Goal: Transaction & Acquisition: Purchase product/service

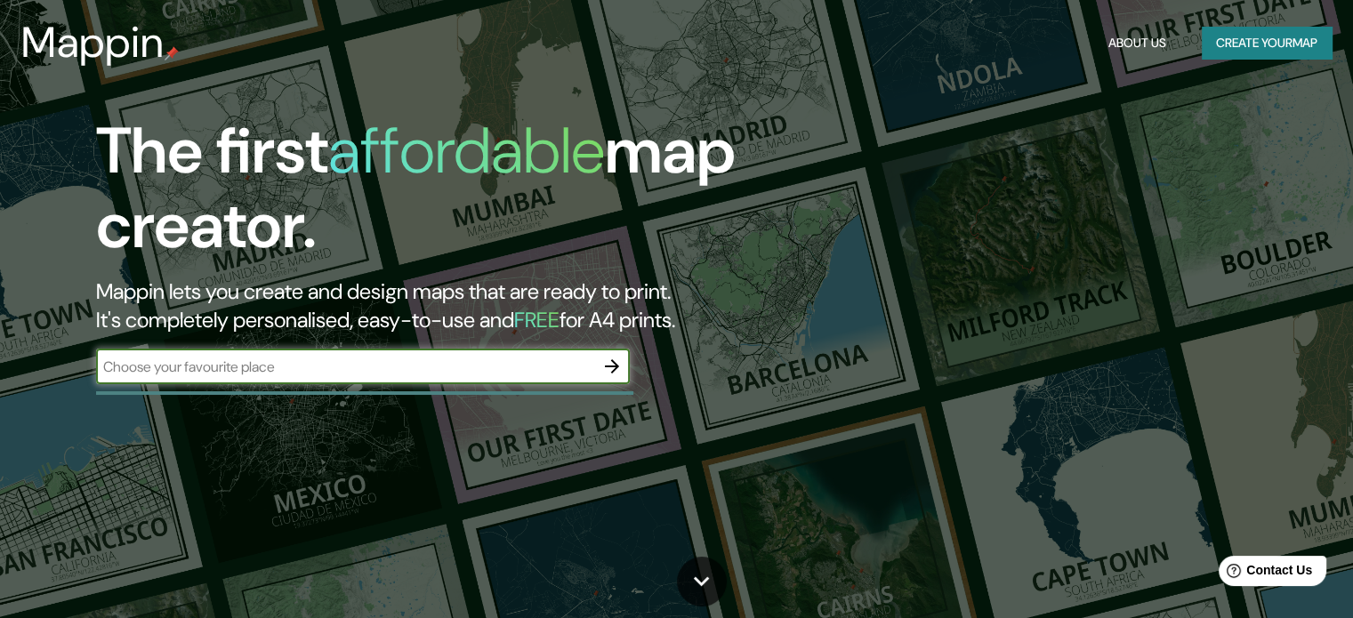
click at [206, 367] on input "text" at bounding box center [345, 367] width 498 height 20
paste input "[STREET_ADDRESS][PERSON_NAME]."
type input "[STREET_ADDRESS][PERSON_NAME]."
click at [608, 369] on icon "button" at bounding box center [611, 366] width 21 height 21
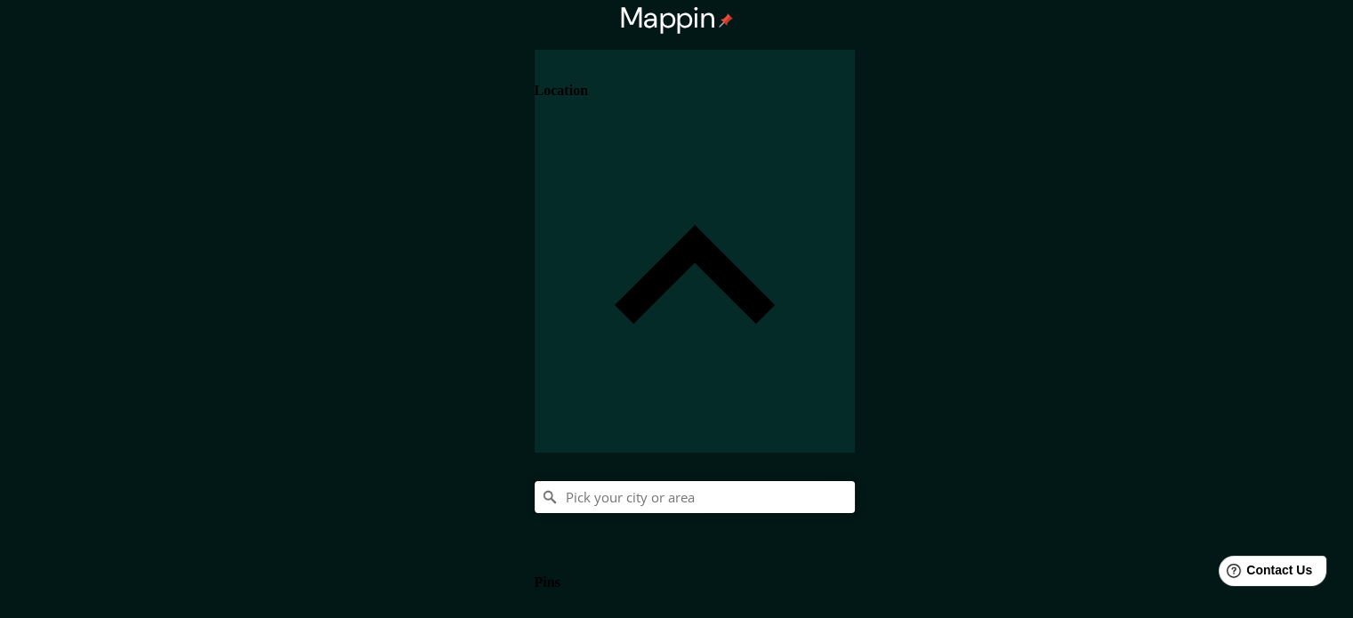
click at [855, 481] on input "Pick your city or area" at bounding box center [695, 497] width 320 height 32
paste input "[STREET_ADDRESS][PERSON_NAME]."
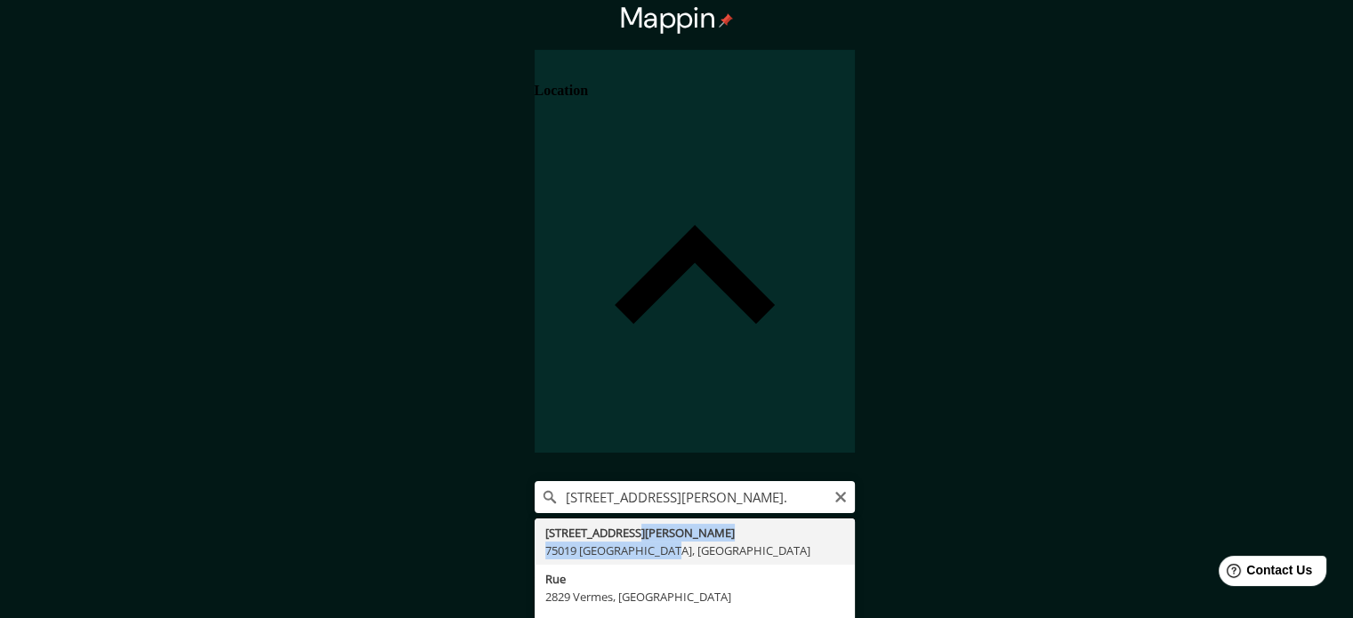
type input "[STREET_ADDRESS][PERSON_NAME]"
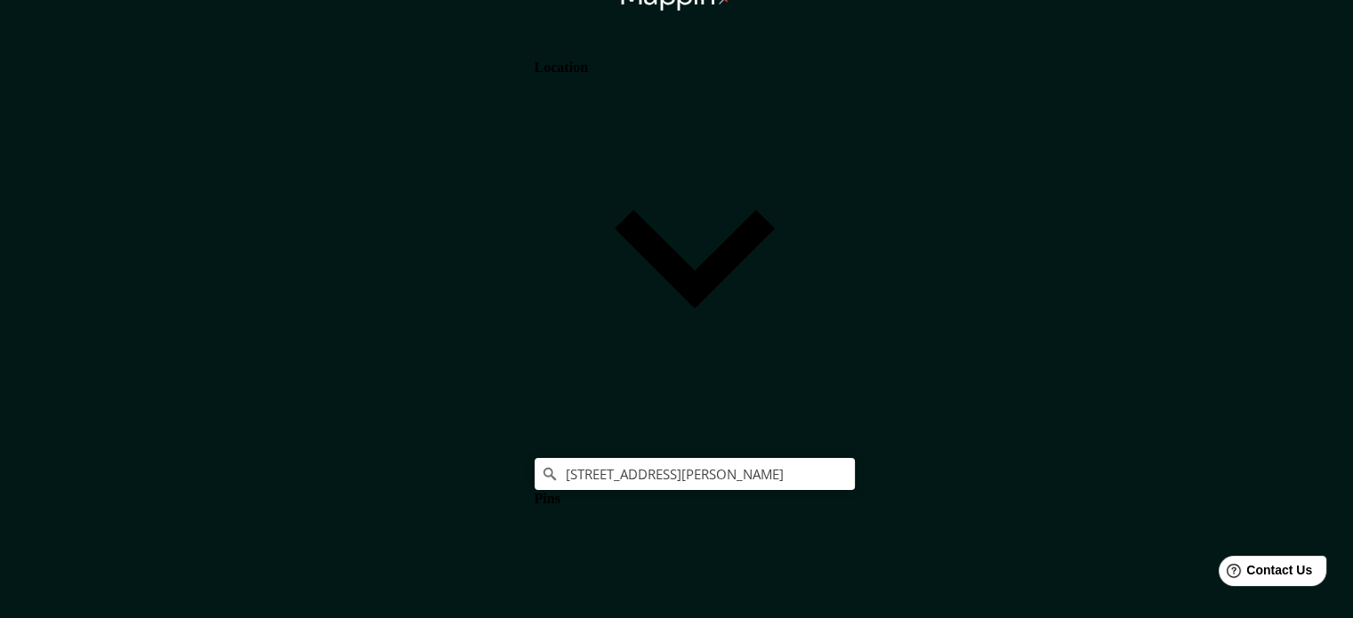
drag, startPoint x: 982, startPoint y: 133, endPoint x: 1176, endPoint y: 92, distance: 198.2
click at [588, 76] on h4 "Location" at bounding box center [561, 68] width 53 height 16
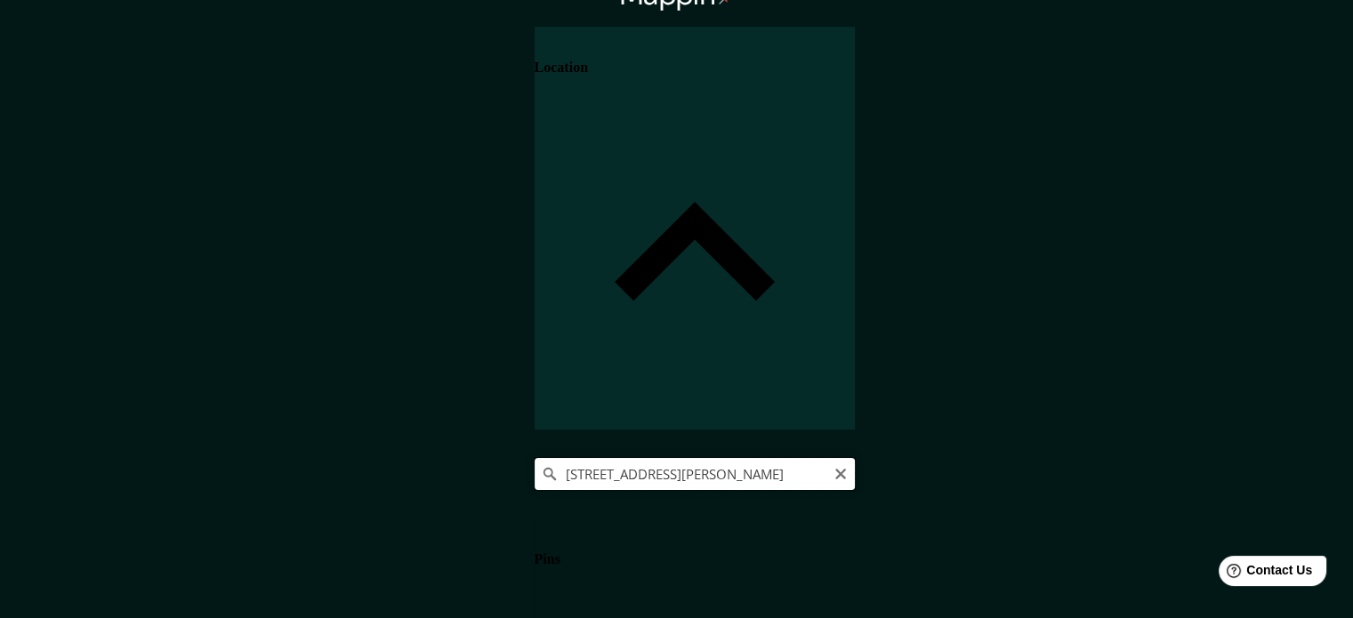
click at [855, 458] on input "[STREET_ADDRESS][PERSON_NAME]" at bounding box center [695, 474] width 320 height 32
drag, startPoint x: 1289, startPoint y: 186, endPoint x: 962, endPoint y: 157, distance: 327.8
paste input "[STREET_ADDRESS][PERSON_NAME]."
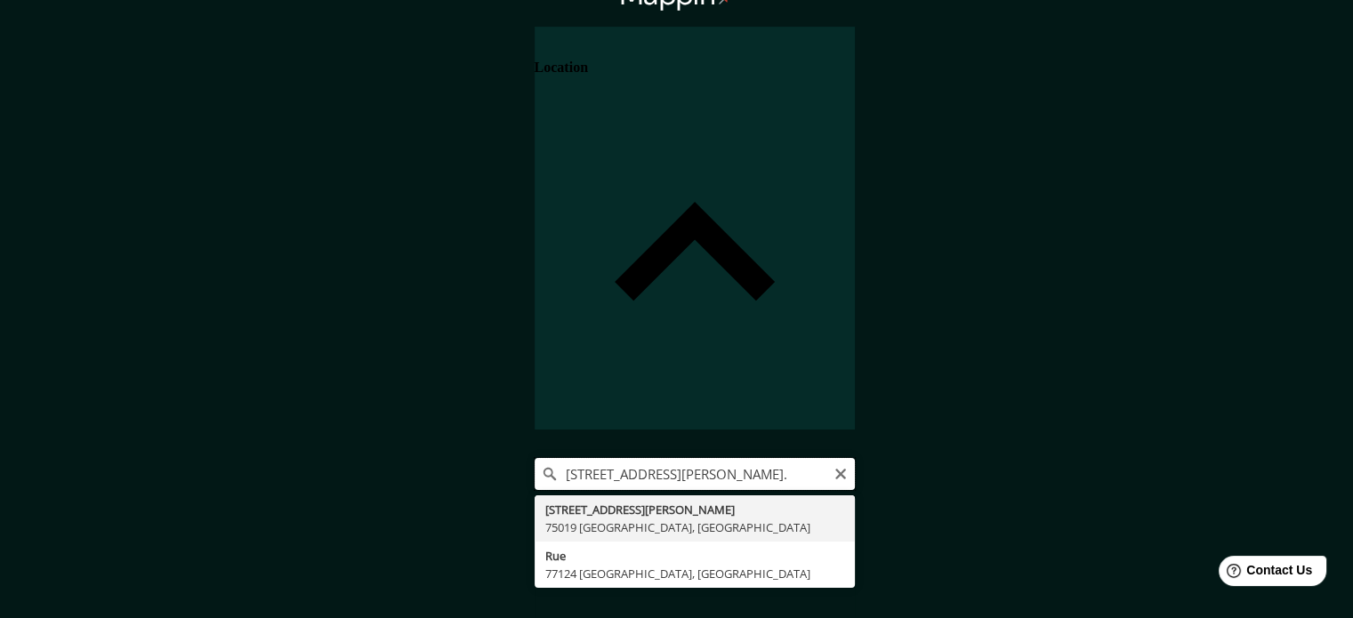
type input "[STREET_ADDRESS][PERSON_NAME]"
